Goal: Navigation & Orientation: Find specific page/section

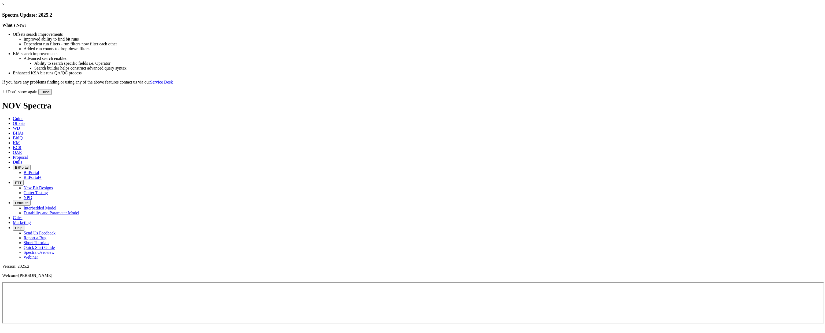
click at [52, 95] on button "Close" at bounding box center [44, 92] width 13 height 6
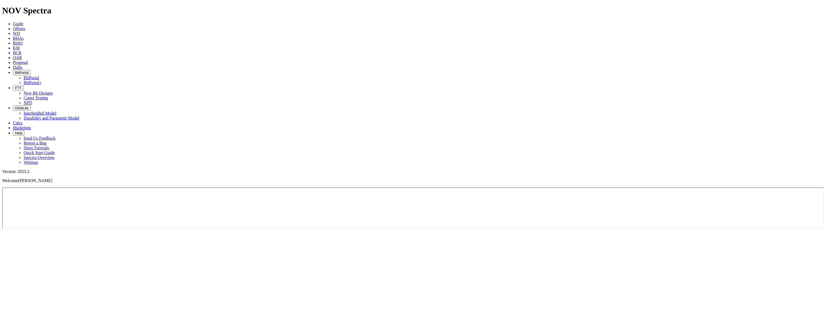
click at [15, 71] on icon "button" at bounding box center [15, 73] width 0 height 4
click at [39, 75] on link "BitPortal" at bounding box center [32, 77] width 16 height 5
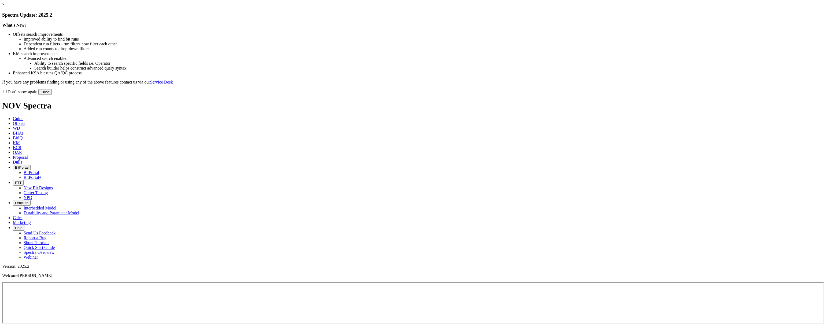
click at [52, 95] on button "Close" at bounding box center [44, 92] width 13 height 6
